Goal: Information Seeking & Learning: Learn about a topic

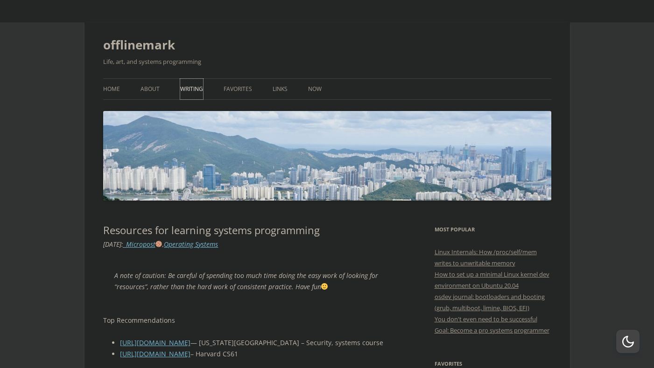
click at [192, 94] on link "Writing" at bounding box center [191, 89] width 23 height 21
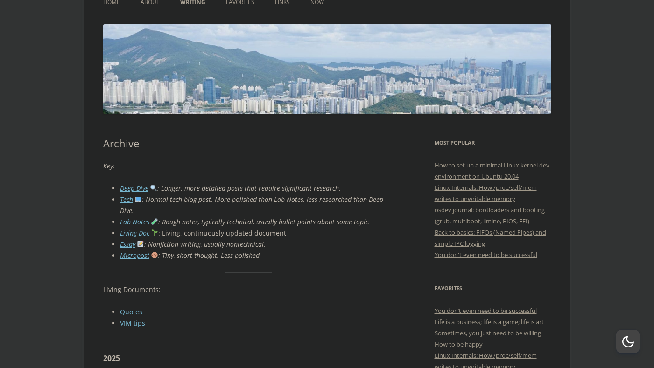
scroll to position [88, 0]
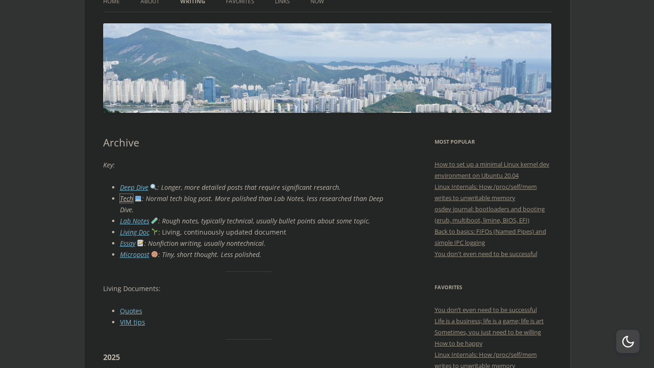
click at [127, 198] on link "Tech" at bounding box center [126, 198] width 13 height 9
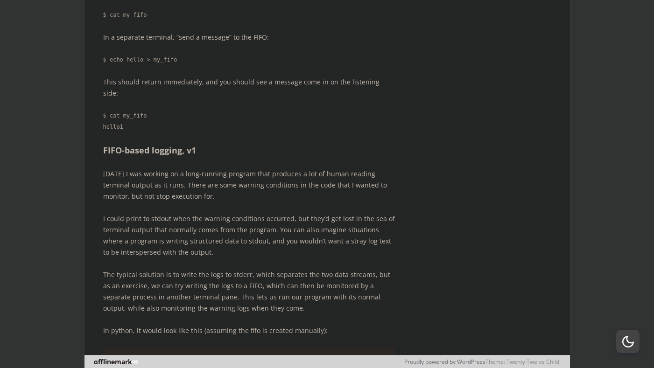
scroll to position [6361, 0]
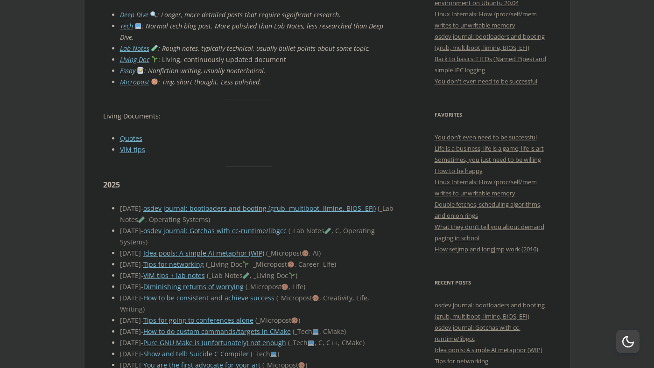
scroll to position [271, 0]
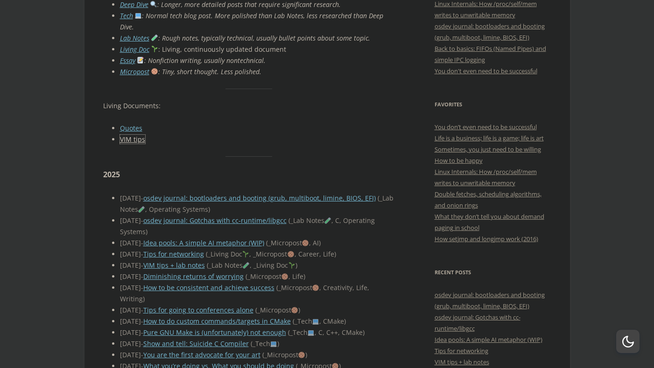
click at [134, 135] on link "VIM tips" at bounding box center [132, 139] width 25 height 9
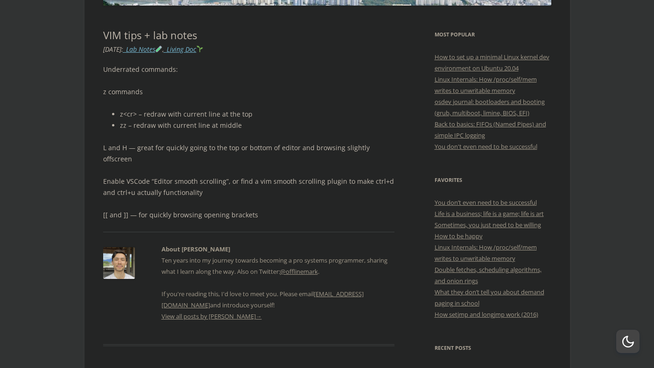
scroll to position [197, 0]
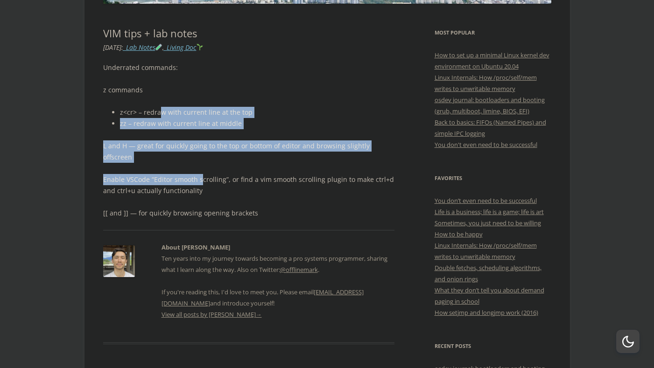
drag, startPoint x: 159, startPoint y: 111, endPoint x: 200, endPoint y: 171, distance: 73.2
click at [200, 171] on div "Underrated commands: z commands z<cr> – redraw with current line at the top zz …" at bounding box center [249, 140] width 292 height 157
click at [200, 174] on p "Enable VSCode “Editor smooth scrolling”, or find a vim smooth scrolling plugin …" at bounding box center [249, 185] width 292 height 22
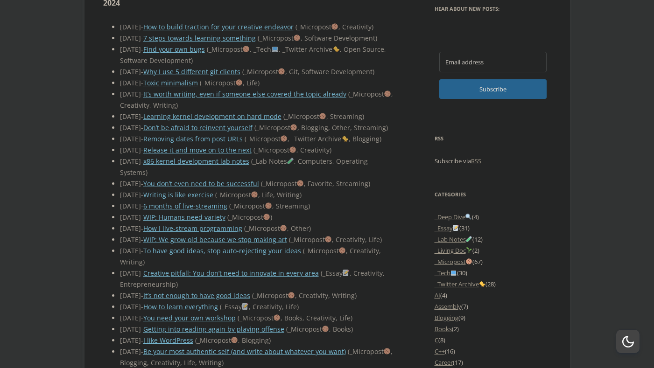
scroll to position [661, 0]
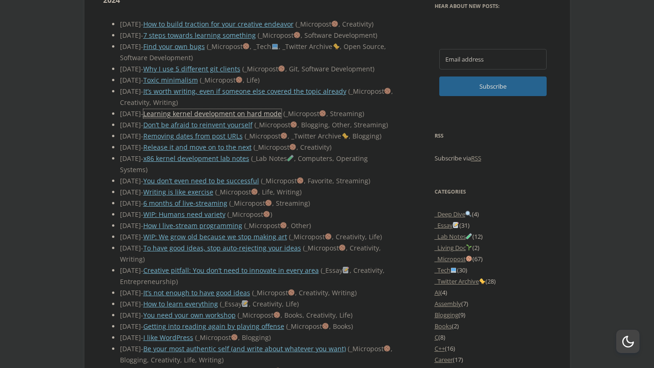
click at [211, 109] on link "Learning kernel development on hard mode" at bounding box center [212, 113] width 138 height 9
click at [206, 163] on link "x86 kernel development lab notes" at bounding box center [196, 158] width 106 height 9
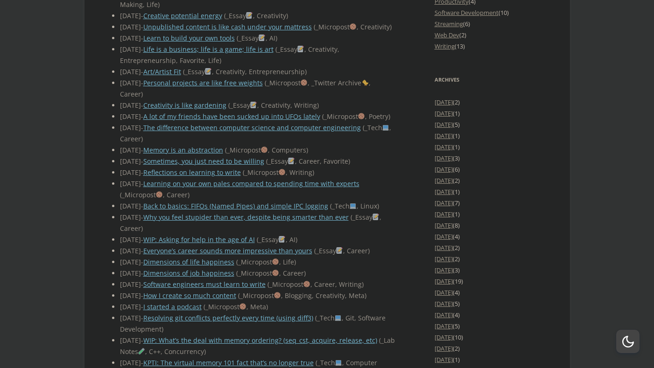
scroll to position [1273, 0]
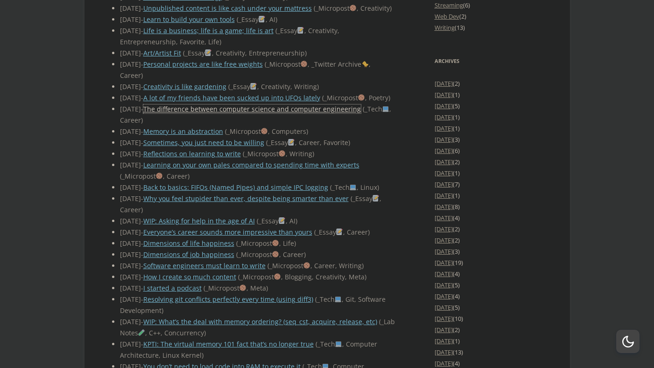
click at [303, 113] on link "The difference between computer science and computer engineering" at bounding box center [252, 109] width 218 height 9
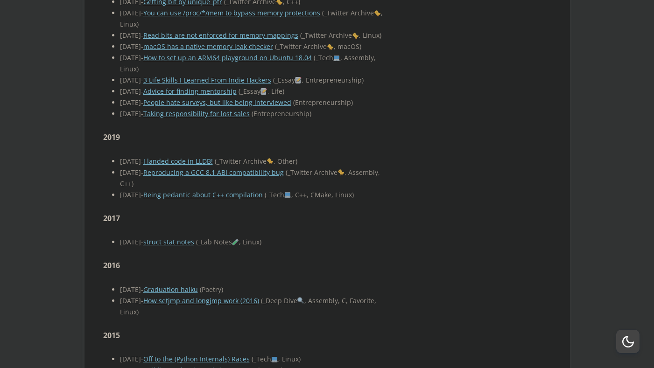
scroll to position [2781, 0]
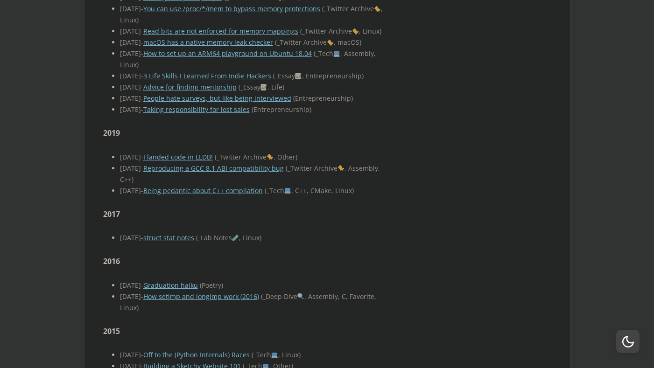
click at [292, 58] on link "How to set up an ARM64 playground on Ubuntu 18.04" at bounding box center [227, 53] width 169 height 9
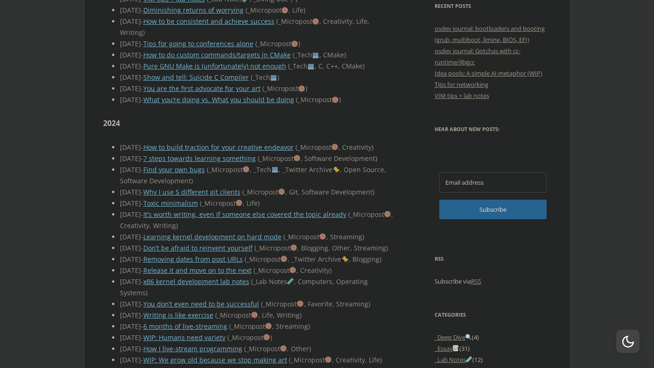
scroll to position [0, 0]
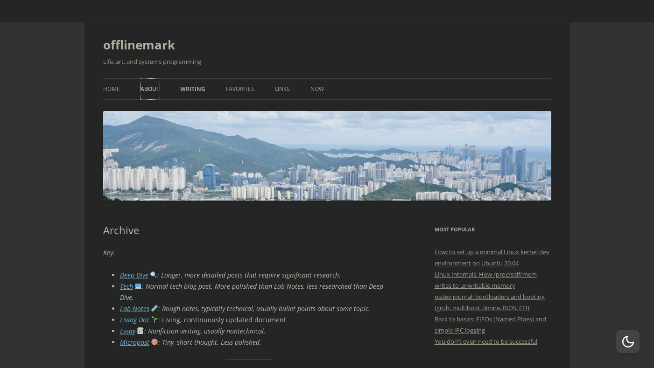
click at [147, 88] on link "About" at bounding box center [150, 89] width 19 height 21
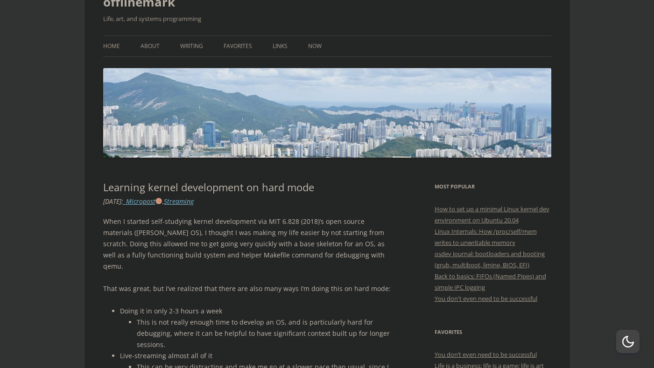
scroll to position [42, 0]
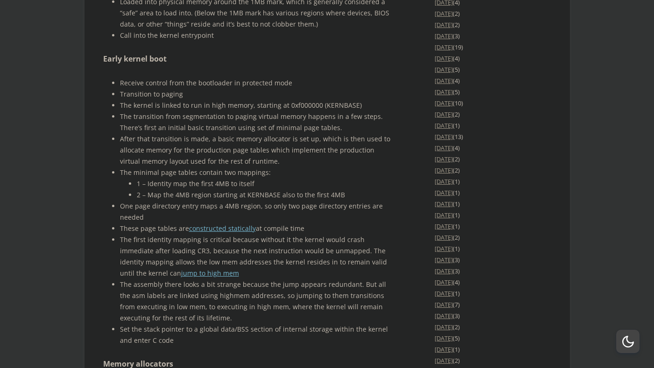
scroll to position [1489, 0]
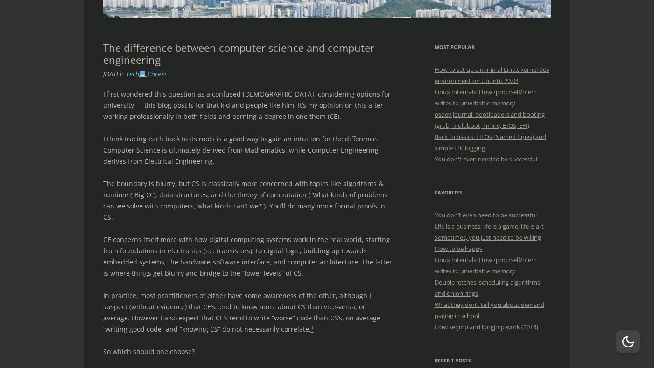
scroll to position [199, 0]
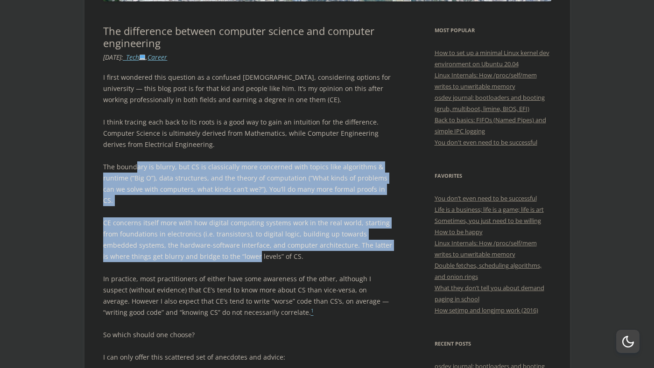
drag, startPoint x: 135, startPoint y: 167, endPoint x: 228, endPoint y: 242, distance: 119.1
click at [228, 242] on p "CE concerns itself more with how digital computing systems work in the real wor…" at bounding box center [249, 240] width 292 height 45
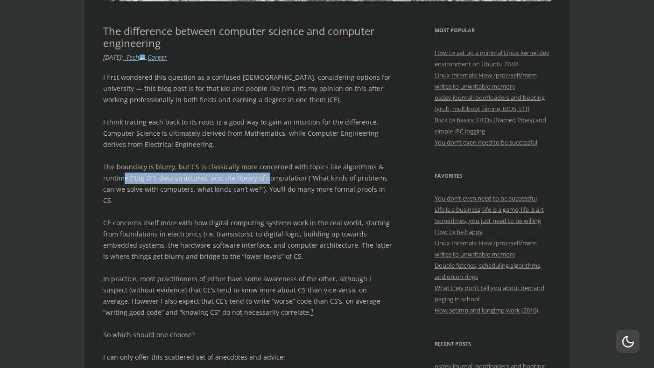
drag, startPoint x: 121, startPoint y: 180, endPoint x: 267, endPoint y: 183, distance: 146.2
click at [267, 183] on p "The boundary is blurry, but CS is classically more concerned with topics like a…" at bounding box center [249, 184] width 292 height 45
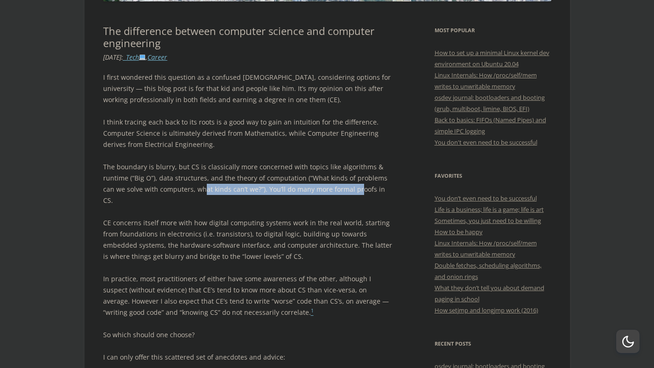
drag, startPoint x: 190, startPoint y: 187, endPoint x: 345, endPoint y: 189, distance: 155.0
click at [345, 189] on p "The boundary is blurry, but CS is classically more concerned with topics like a…" at bounding box center [249, 184] width 292 height 45
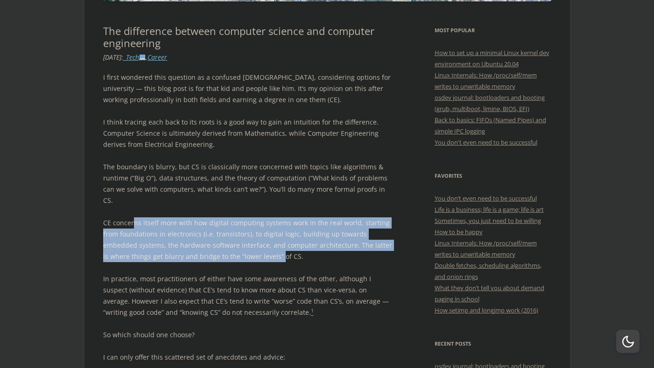
drag, startPoint x: 132, startPoint y: 209, endPoint x: 253, endPoint y: 242, distance: 125.5
click at [253, 242] on p "CE concerns itself more with how digital computing systems work in the real wor…" at bounding box center [249, 240] width 292 height 45
drag, startPoint x: 264, startPoint y: 245, endPoint x: 197, endPoint y: 211, distance: 74.5
click at [197, 218] on p "CE concerns itself more with how digital computing systems work in the real wor…" at bounding box center [249, 240] width 292 height 45
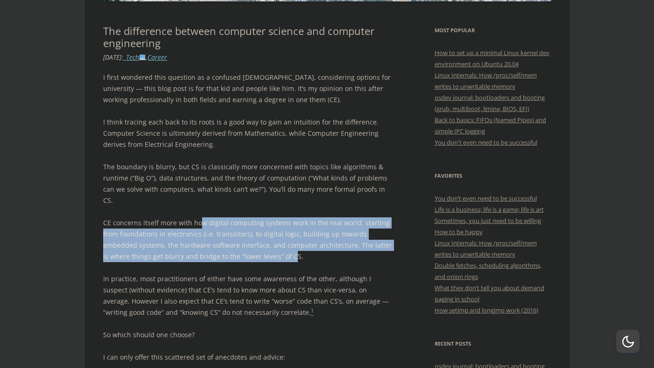
click at [197, 218] on p "CE concerns itself more with how digital computing systems work in the real wor…" at bounding box center [249, 240] width 292 height 45
drag, startPoint x: 178, startPoint y: 212, endPoint x: 243, endPoint y: 239, distance: 70.5
click at [243, 239] on p "CE concerns itself more with how digital computing systems work in the real wor…" at bounding box center [249, 240] width 292 height 45
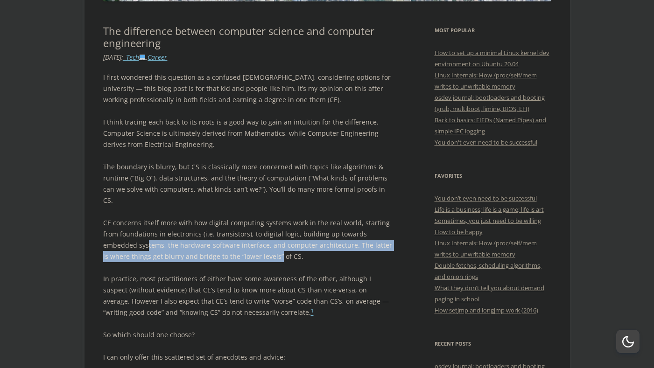
drag, startPoint x: 112, startPoint y: 238, endPoint x: 249, endPoint y: 242, distance: 137.3
click at [249, 242] on p "CE concerns itself more with how digital computing systems work in the real wor…" at bounding box center [249, 240] width 292 height 45
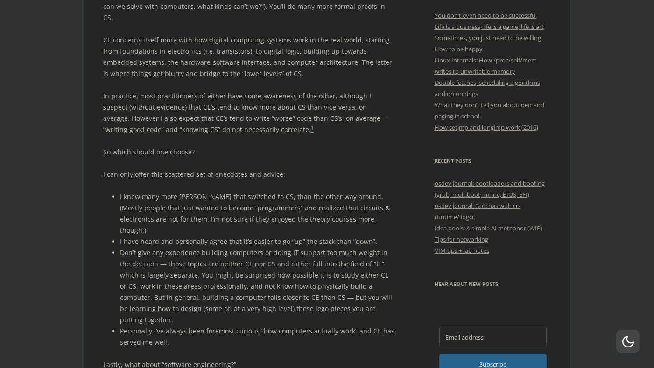
scroll to position [381, 0]
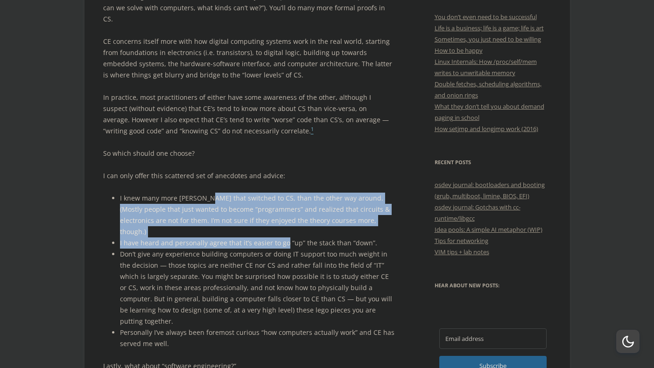
drag, startPoint x: 208, startPoint y: 186, endPoint x: 286, endPoint y: 222, distance: 86.5
click at [286, 222] on ul "I knew many more CE majors that switched to CS, than the other way around. (Mos…" at bounding box center [249, 271] width 292 height 157
click at [286, 238] on li "I have heard and personally agree that it’s easier to go “up” the stack than “d…" at bounding box center [257, 243] width 275 height 11
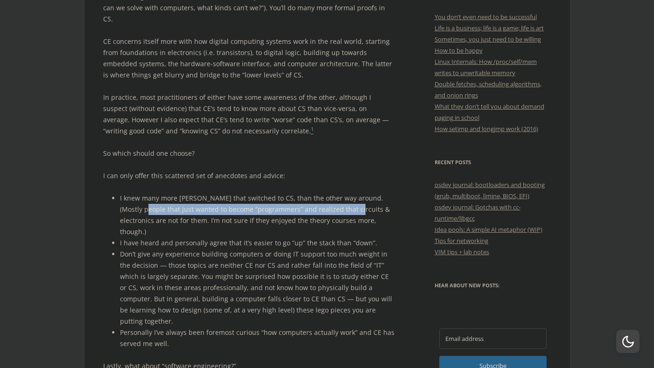
drag, startPoint x: 139, startPoint y: 196, endPoint x: 345, endPoint y: 198, distance: 205.9
click at [345, 198] on li "I knew many more CE majors that switched to CS, than the other way around. (Mos…" at bounding box center [257, 215] width 275 height 45
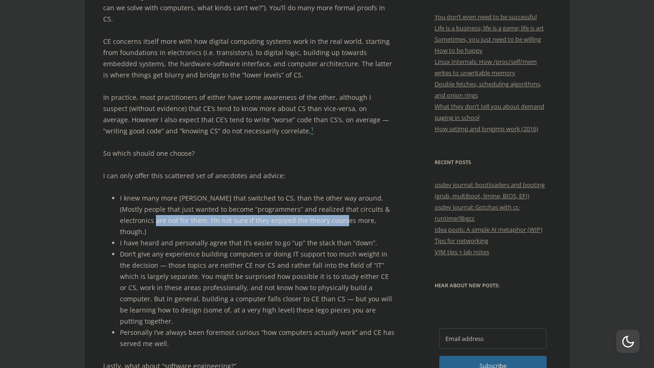
drag, startPoint x: 132, startPoint y: 207, endPoint x: 324, endPoint y: 209, distance: 191.9
click at [324, 209] on li "I knew many more CE majors that switched to CS, than the other way around. (Mos…" at bounding box center [257, 215] width 275 height 45
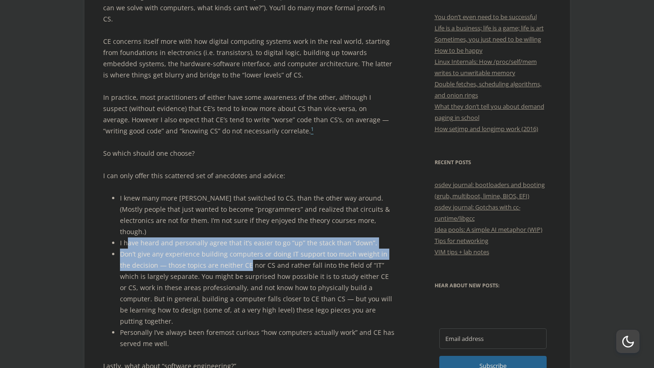
drag, startPoint x: 126, startPoint y: 221, endPoint x: 238, endPoint y: 246, distance: 114.4
click at [238, 246] on ul "I knew many more CE majors that switched to CS, than the other way around. (Mos…" at bounding box center [249, 271] width 292 height 157
click at [238, 249] on li "Don’t give any experience building computers or doing IT support too much weigh…" at bounding box center [257, 288] width 275 height 78
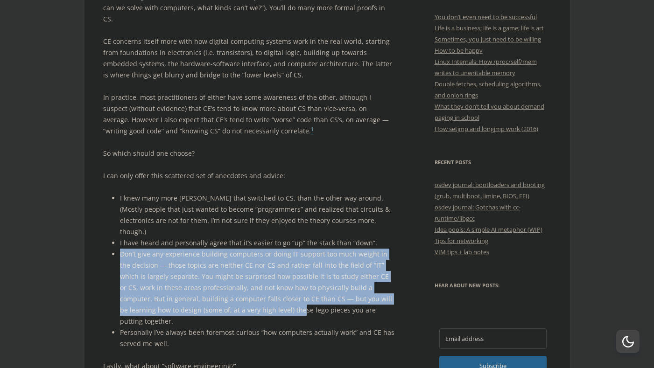
drag, startPoint x: 122, startPoint y: 231, endPoint x: 242, endPoint y: 293, distance: 135.1
click at [242, 293] on ul "I knew many more CE majors that switched to CS, than the other way around. (Mos…" at bounding box center [249, 271] width 292 height 157
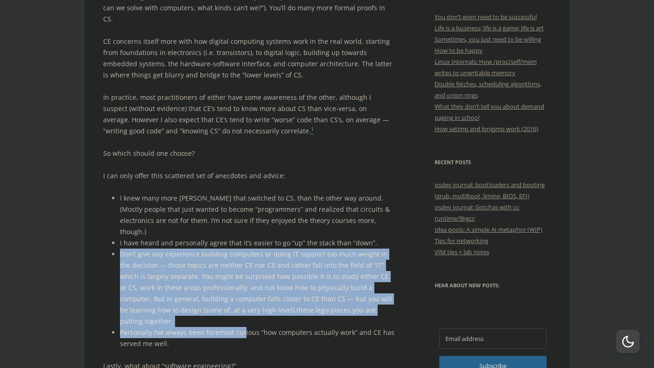
click at [242, 327] on li "Personally I’ve always been foremost curious “how computers actually work” and …" at bounding box center [257, 338] width 275 height 22
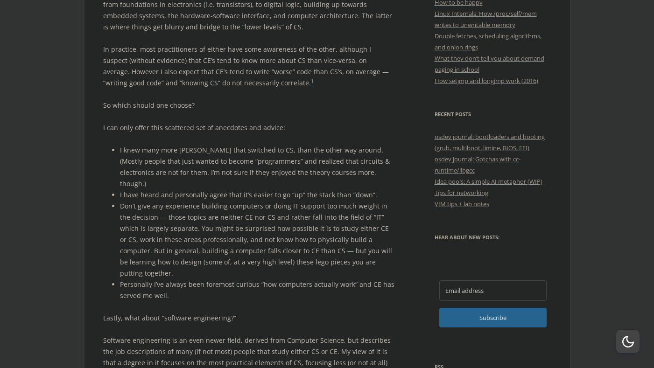
scroll to position [434, 0]
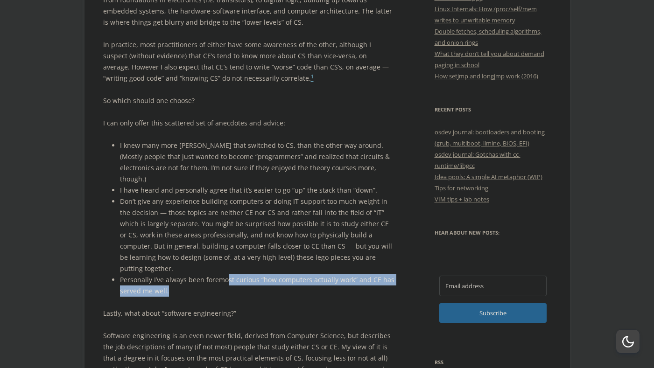
drag, startPoint x: 225, startPoint y: 248, endPoint x: 251, endPoint y: 258, distance: 27.7
click at [251, 274] on li "Personally I’ve always been foremost curious “how computers actually work” and …" at bounding box center [257, 285] width 275 height 22
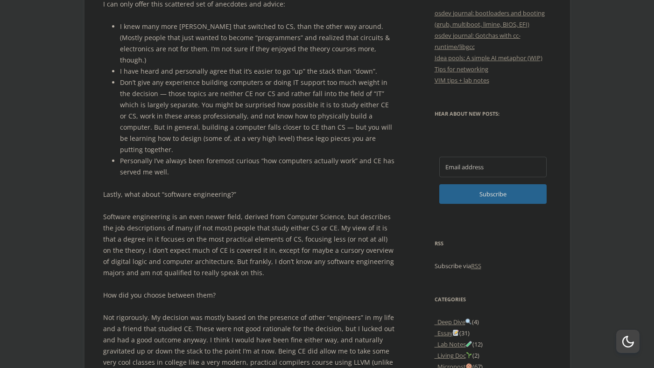
scroll to position [567, 0]
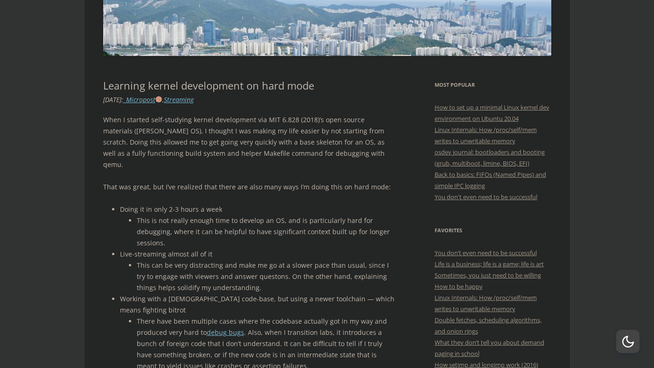
scroll to position [106, 0]
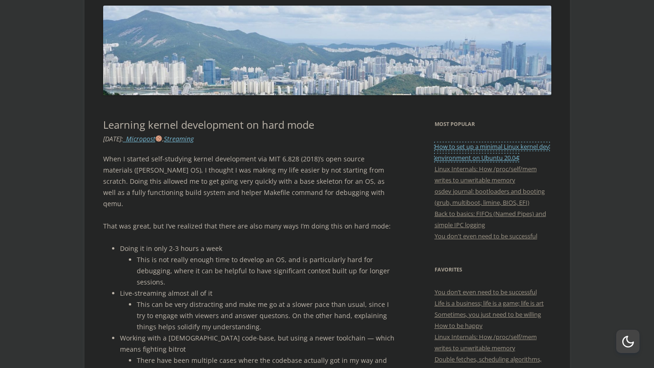
click at [463, 147] on link "How to set up a minimal Linux kernel dev environment on Ubuntu 20.04" at bounding box center [492, 152] width 115 height 20
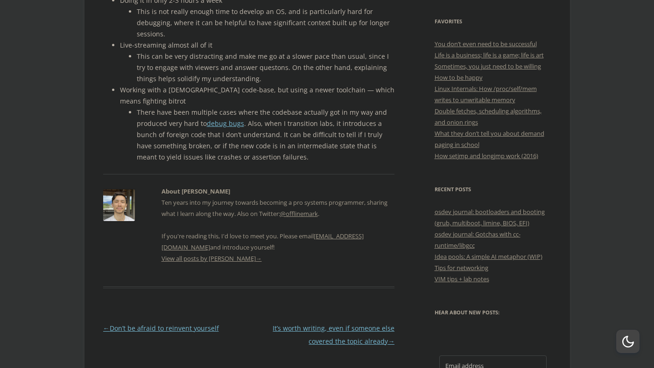
scroll to position [0, 0]
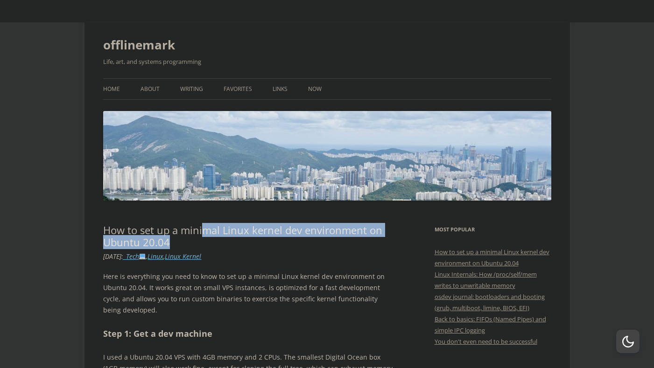
drag, startPoint x: 203, startPoint y: 229, endPoint x: 229, endPoint y: 237, distance: 26.9
click at [229, 237] on h1 "How to set up a minimal Linux kernel dev environment on Ubuntu 20.04" at bounding box center [249, 236] width 292 height 25
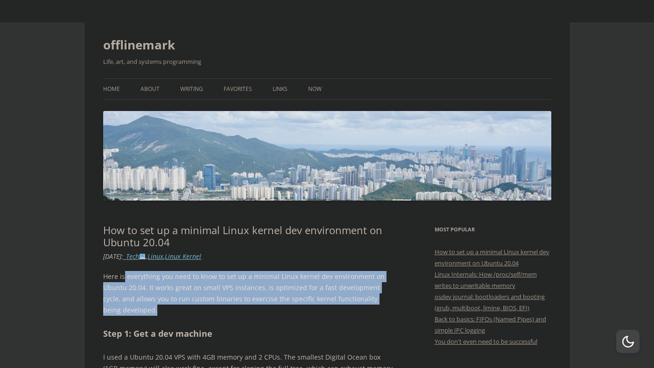
drag, startPoint x: 123, startPoint y: 276, endPoint x: 156, endPoint y: 309, distance: 46.2
click at [156, 309] on p "Here is everything you need to know to set up a minimal Linux kernel dev enviro…" at bounding box center [249, 293] width 292 height 45
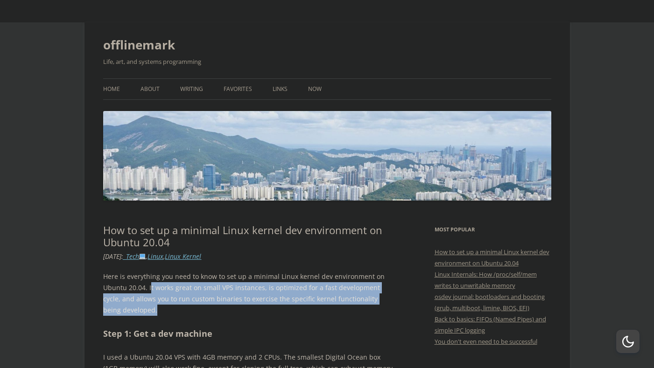
drag, startPoint x: 149, startPoint y: 283, endPoint x: 181, endPoint y: 305, distance: 38.3
click at [181, 305] on p "Here is everything you need to know to set up a minimal Linux kernel dev enviro…" at bounding box center [249, 293] width 292 height 45
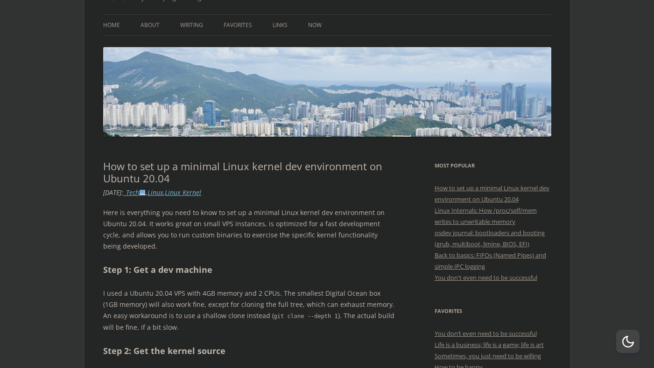
scroll to position [72, 0]
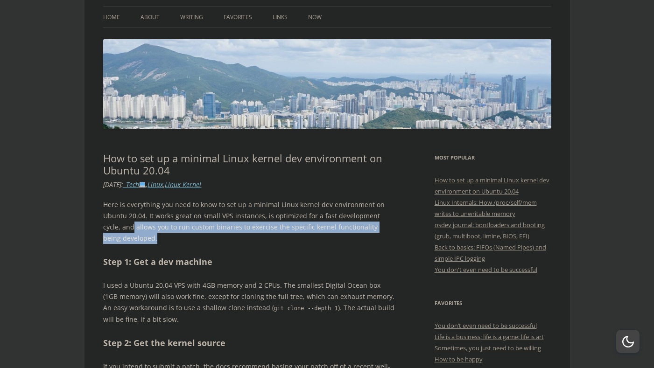
drag, startPoint x: 114, startPoint y: 223, endPoint x: 149, endPoint y: 242, distance: 39.9
click at [149, 242] on p "Here is everything you need to know to set up a minimal Linux kernel dev enviro…" at bounding box center [249, 221] width 292 height 45
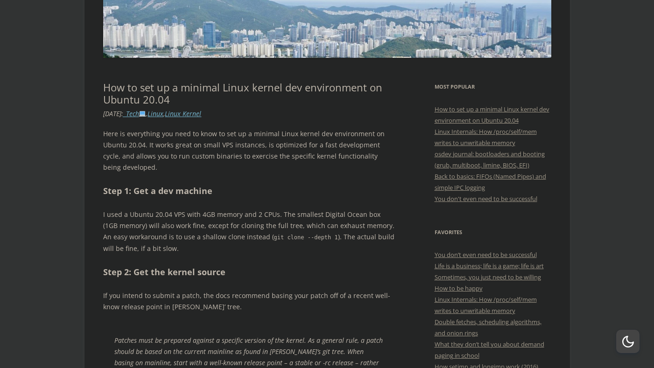
scroll to position [144, 0]
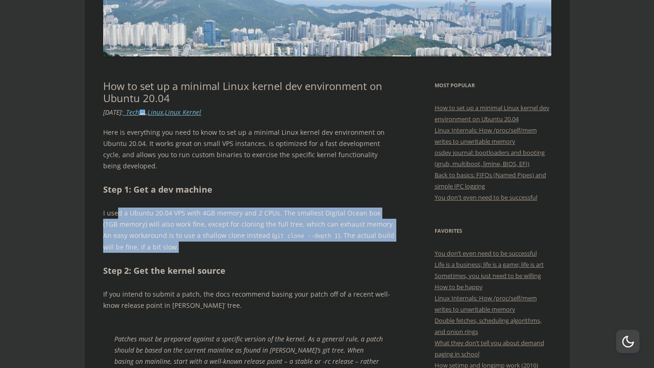
drag, startPoint x: 117, startPoint y: 213, endPoint x: 167, endPoint y: 246, distance: 59.0
click at [167, 246] on p "I used a Ubuntu 20.04 VPS with 4GB memory and 2 CPUs. The smallest Digital Ocea…" at bounding box center [249, 230] width 292 height 45
drag, startPoint x: 127, startPoint y: 212, endPoint x: 205, endPoint y: 249, distance: 86.2
click at [205, 249] on p "I used a Ubuntu 20.04 VPS with 4GB memory and 2 CPUs. The smallest Digital Ocea…" at bounding box center [249, 230] width 292 height 45
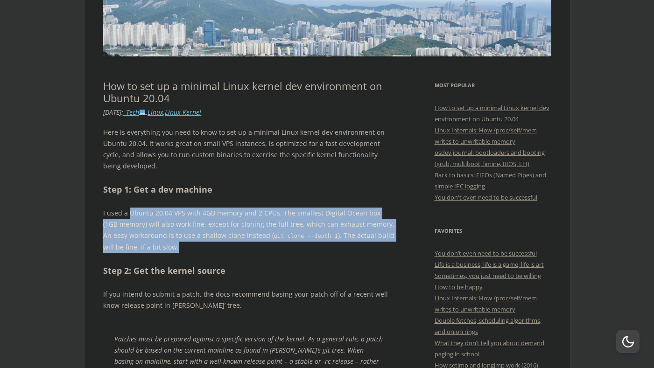
click at [205, 249] on p "I used a Ubuntu 20.04 VPS with 4GB memory and 2 CPUs. The smallest Digital Ocea…" at bounding box center [249, 230] width 292 height 45
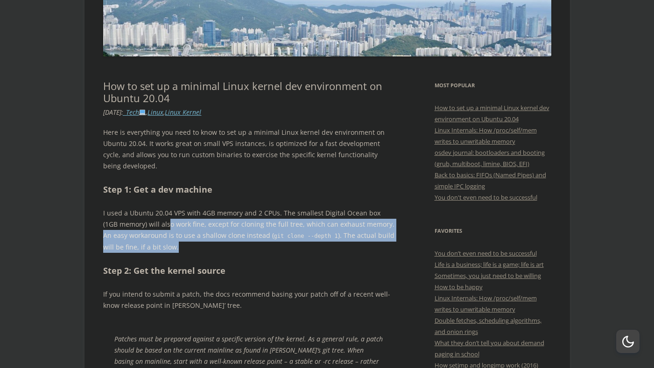
drag, startPoint x: 153, startPoint y: 223, endPoint x: 218, endPoint y: 246, distance: 69.2
click at [218, 246] on p "I used a Ubuntu 20.04 VPS with 4GB memory and 2 CPUs. The smallest Digital Ocea…" at bounding box center [249, 230] width 292 height 45
drag, startPoint x: 219, startPoint y: 225, endPoint x: 255, endPoint y: 243, distance: 40.1
click at [255, 243] on p "I used a Ubuntu 20.04 VPS with 4GB memory and 2 CPUs. The smallest Digital Ocea…" at bounding box center [249, 230] width 292 height 45
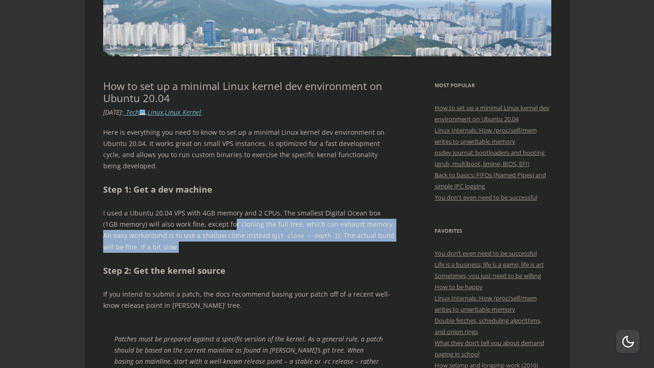
click at [255, 243] on p "I used a Ubuntu 20.04 VPS with 4GB memory and 2 CPUs. The smallest Digital Ocea…" at bounding box center [249, 230] width 292 height 45
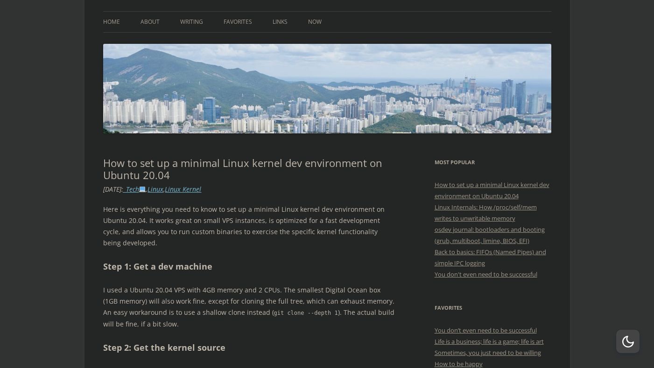
scroll to position [68, 0]
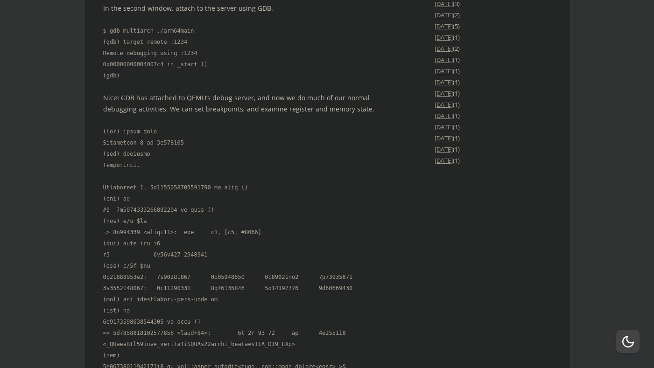
scroll to position [1764, 0]
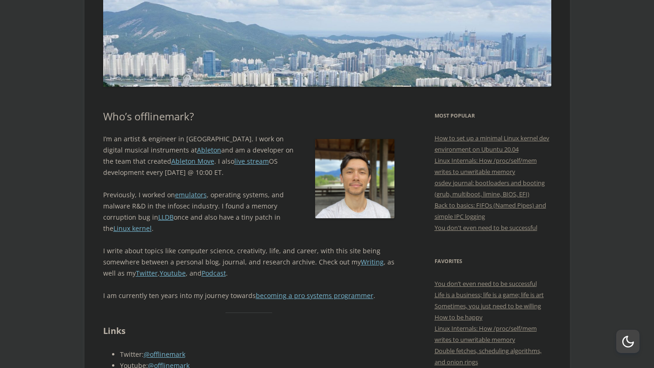
scroll to position [115, 0]
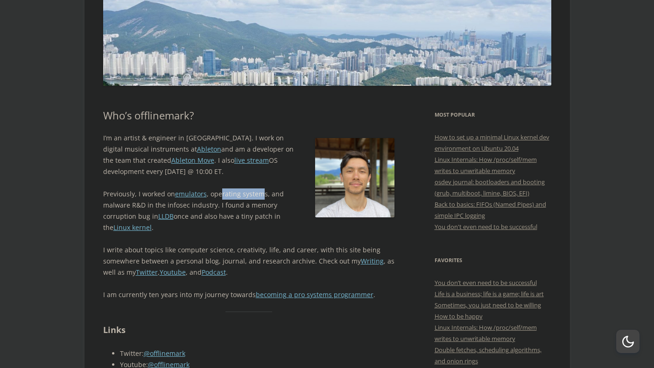
drag, startPoint x: 220, startPoint y: 192, endPoint x: 262, endPoint y: 197, distance: 42.3
click at [262, 197] on p "Previously, I worked on emulators , operating systems, and malware R&D in the i…" at bounding box center [249, 211] width 292 height 45
click at [262, 206] on p "Previously, I worked on emulators , operating systems, and malware R&D in the i…" at bounding box center [249, 211] width 292 height 45
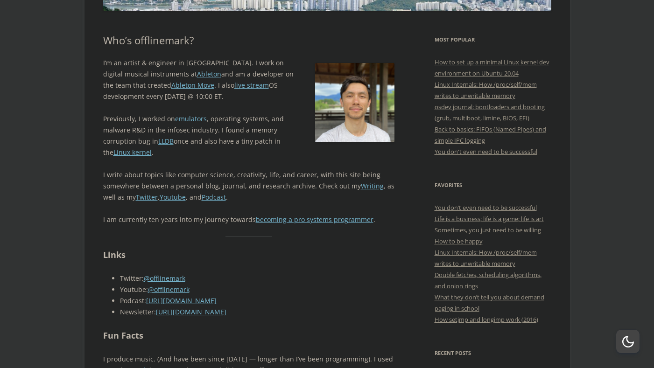
scroll to position [191, 0]
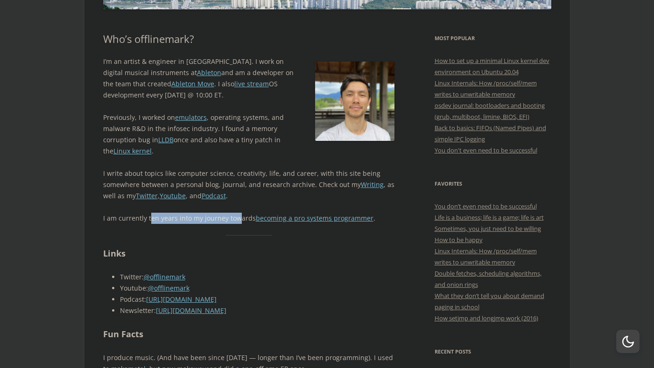
drag, startPoint x: 148, startPoint y: 222, endPoint x: 236, endPoint y: 219, distance: 87.8
click at [236, 219] on p "I am currently ten years into my journey towards becoming a pro systems program…" at bounding box center [249, 218] width 292 height 11
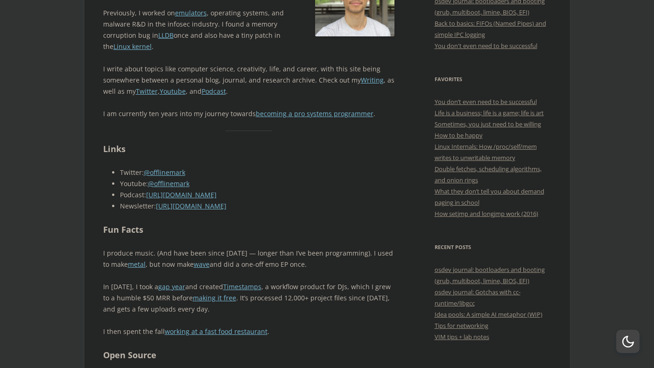
scroll to position [0, 0]
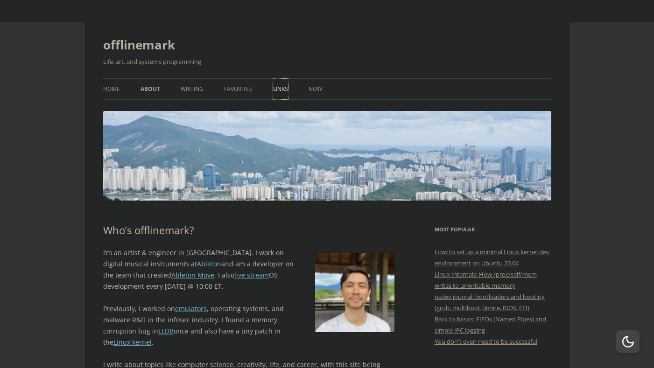
click at [283, 86] on link "Links" at bounding box center [280, 89] width 15 height 21
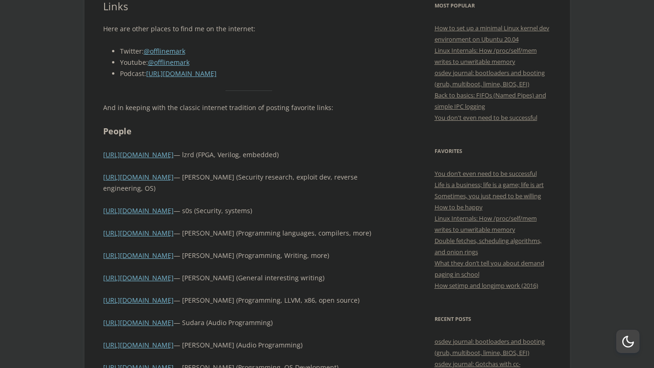
scroll to position [216, 0]
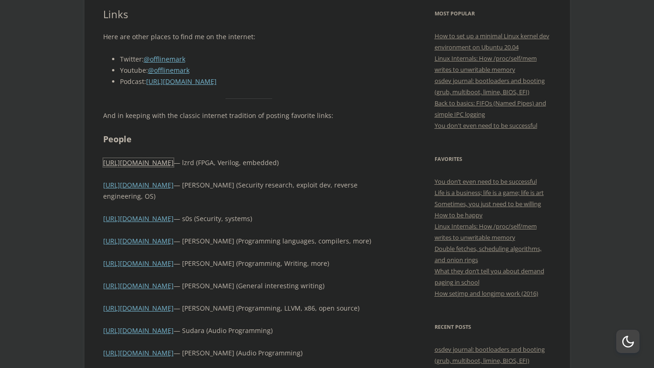
click at [159, 167] on link "https://lzrd.codeberg.page/blog" at bounding box center [138, 162] width 70 height 9
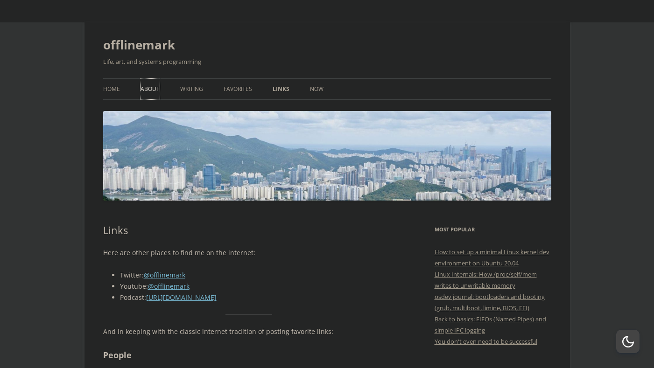
click at [151, 93] on link "About" at bounding box center [150, 89] width 19 height 21
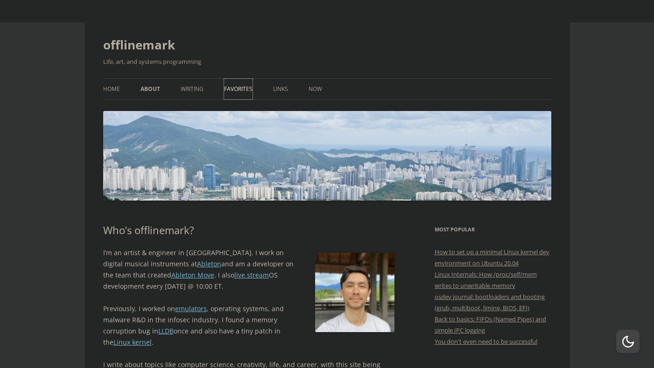
click at [239, 92] on link "Favorites" at bounding box center [238, 89] width 28 height 21
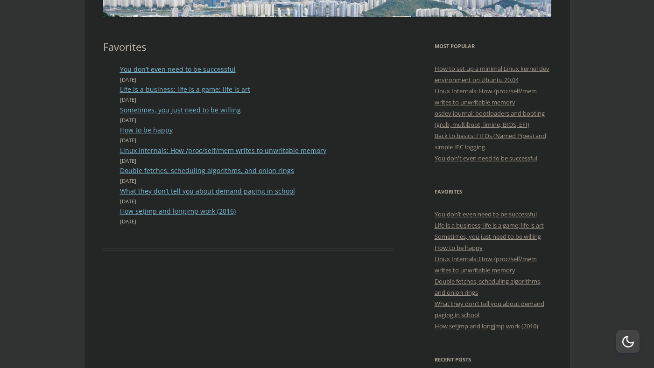
scroll to position [195, 0]
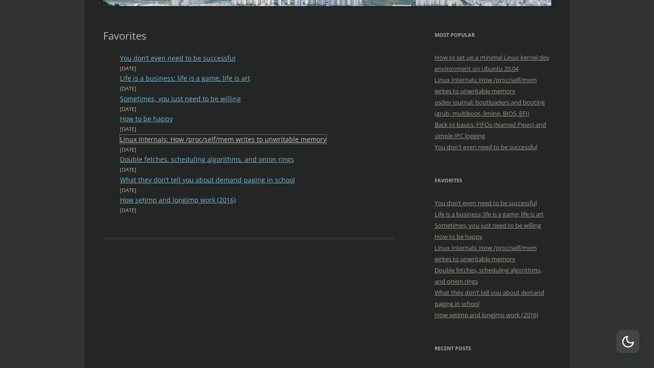
click at [209, 141] on link "Linux Internals: How /proc/self/mem writes to unwritable memory" at bounding box center [223, 139] width 206 height 9
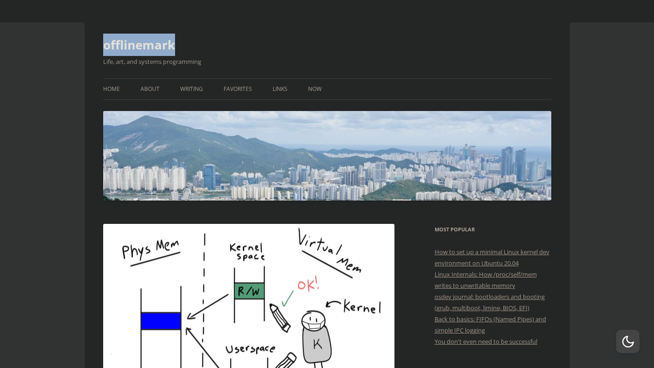
drag, startPoint x: 98, startPoint y: 50, endPoint x: 216, endPoint y: 48, distance: 118.6
copy link "offlinemark"
